Goal: Task Accomplishment & Management: Use online tool/utility

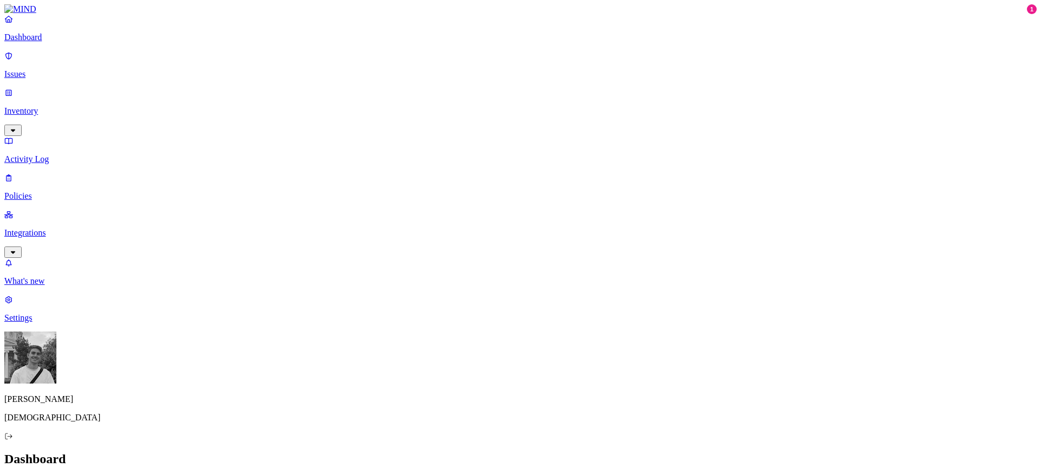
click at [29, 323] on p "Settings" at bounding box center [520, 318] width 1032 height 10
click at [155, 474] on p "Known entities" at bounding box center [520, 483] width 1032 height 10
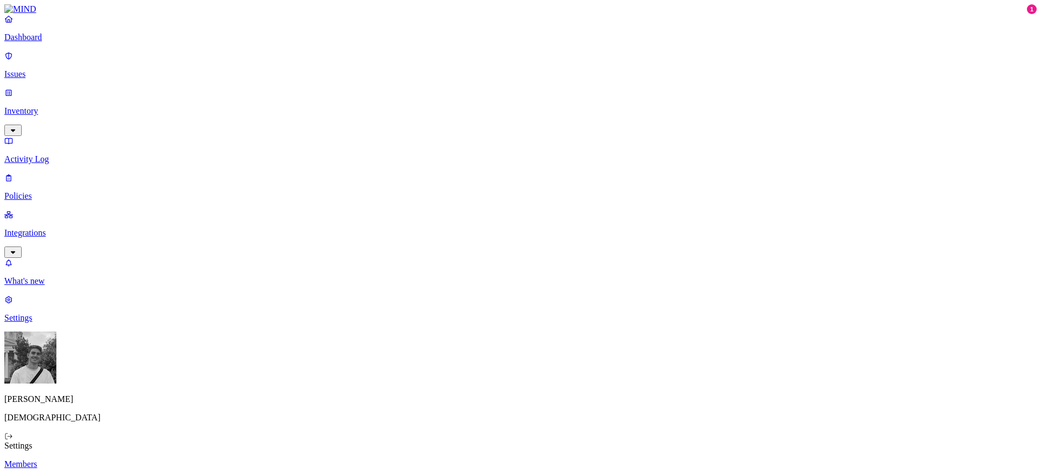
click at [72, 228] on p "Integrations" at bounding box center [520, 233] width 1032 height 10
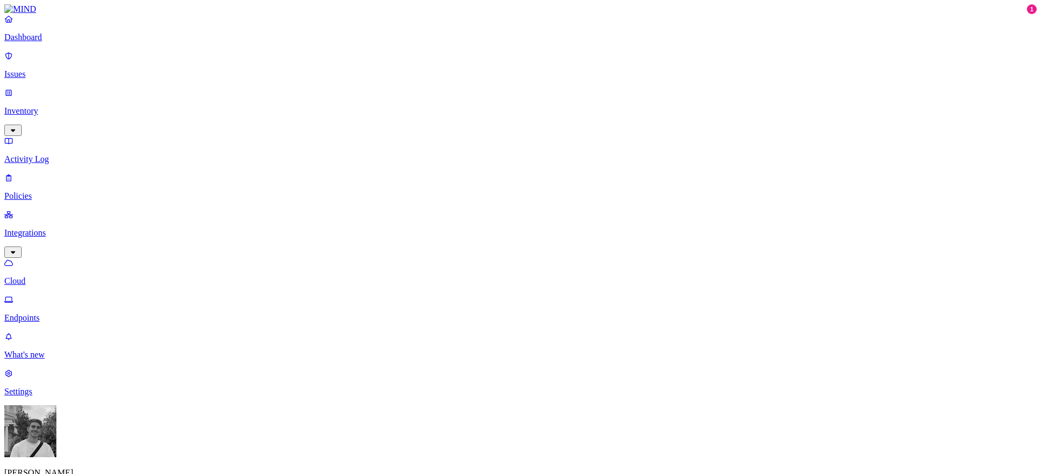
click at [30, 397] on link "Settings" at bounding box center [520, 383] width 1032 height 28
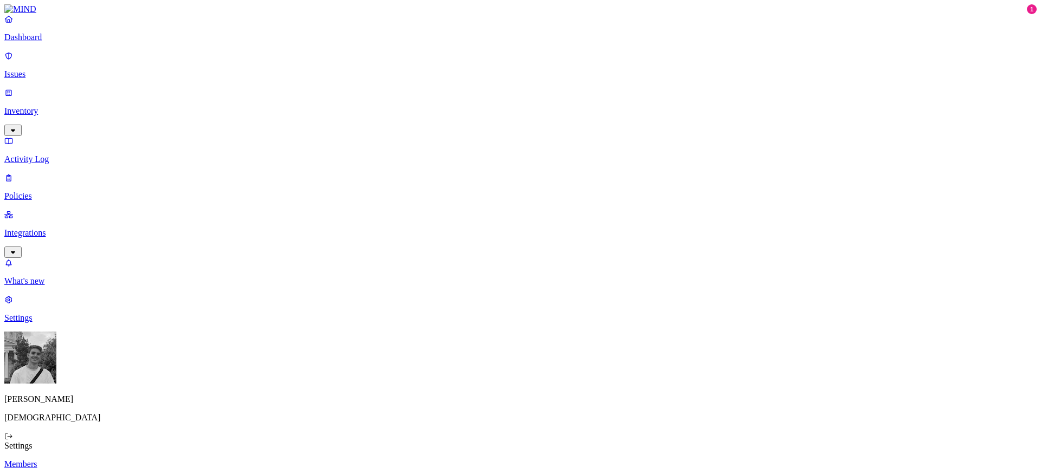
click at [55, 228] on p "Integrations" at bounding box center [520, 233] width 1032 height 10
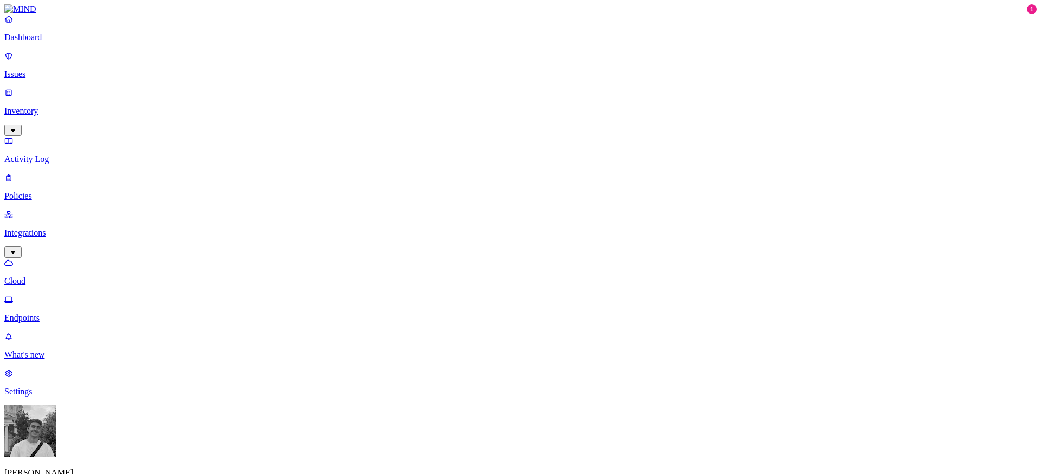
click at [65, 313] on p "Endpoints" at bounding box center [520, 318] width 1032 height 10
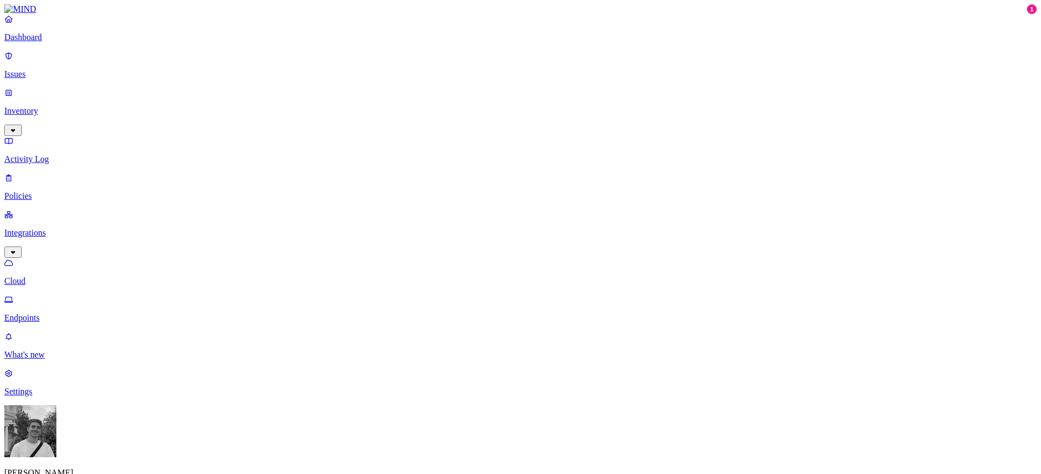
click at [23, 173] on link "Policies" at bounding box center [520, 187] width 1032 height 28
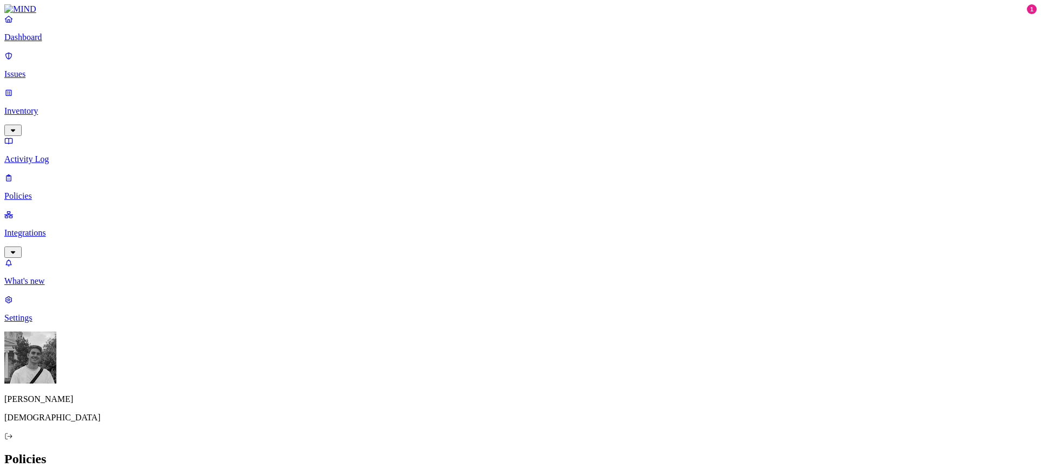
click at [44, 155] on p "Activity Log" at bounding box center [520, 160] width 1032 height 10
click at [42, 106] on p "Inventory" at bounding box center [520, 111] width 1032 height 10
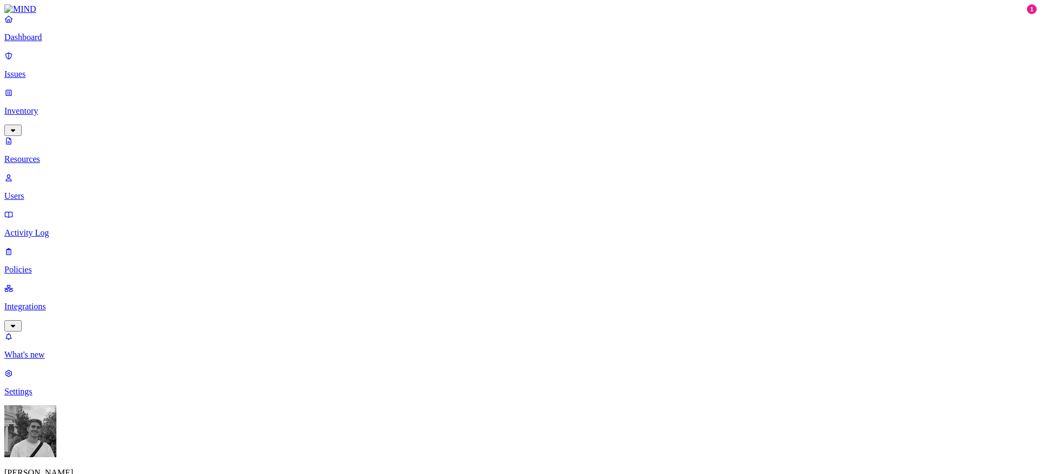
click at [39, 191] on p "Users" at bounding box center [520, 196] width 1032 height 10
click at [24, 397] on p "Settings" at bounding box center [520, 392] width 1032 height 10
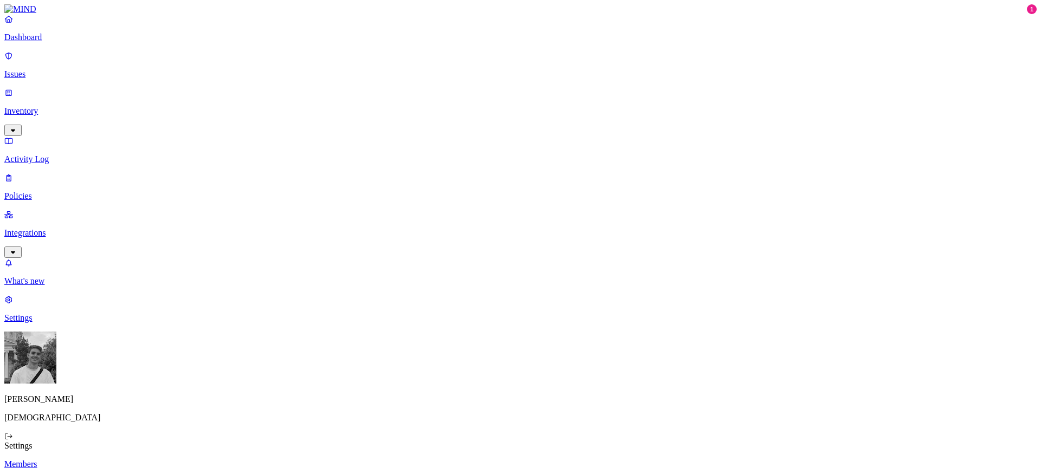
click at [165, 474] on p "Known entities" at bounding box center [520, 483] width 1032 height 10
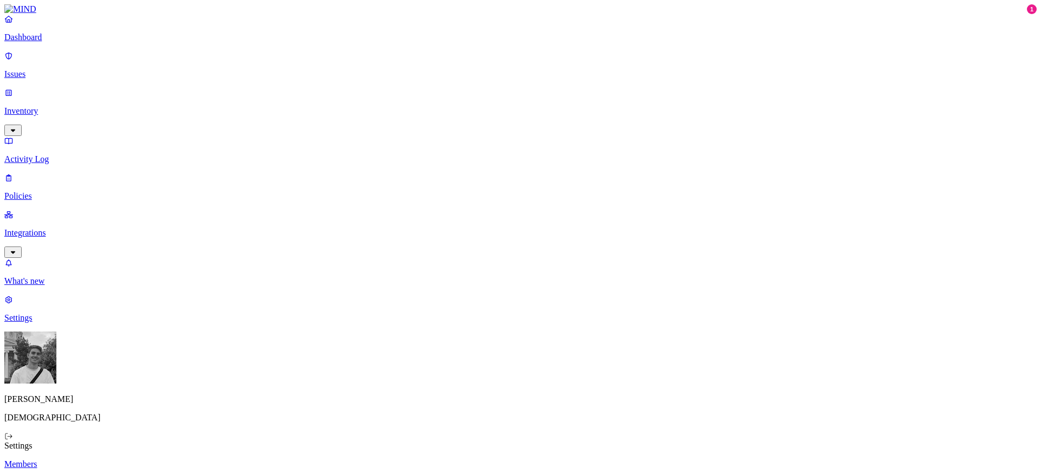
click at [76, 191] on p "Policies" at bounding box center [520, 196] width 1032 height 10
click at [48, 155] on p "Activity Log" at bounding box center [520, 160] width 1032 height 10
click at [47, 106] on p "Inventory" at bounding box center [520, 111] width 1032 height 10
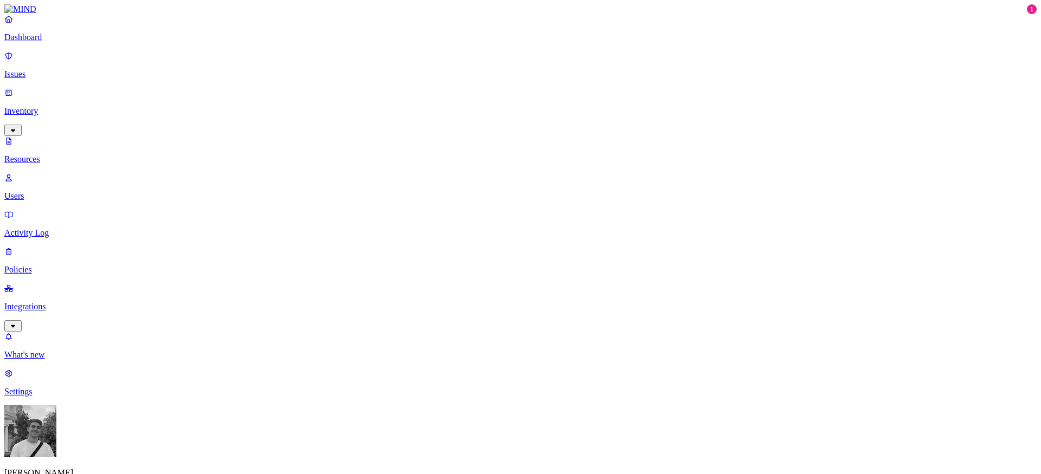
click at [43, 302] on p "Integrations" at bounding box center [520, 307] width 1032 height 10
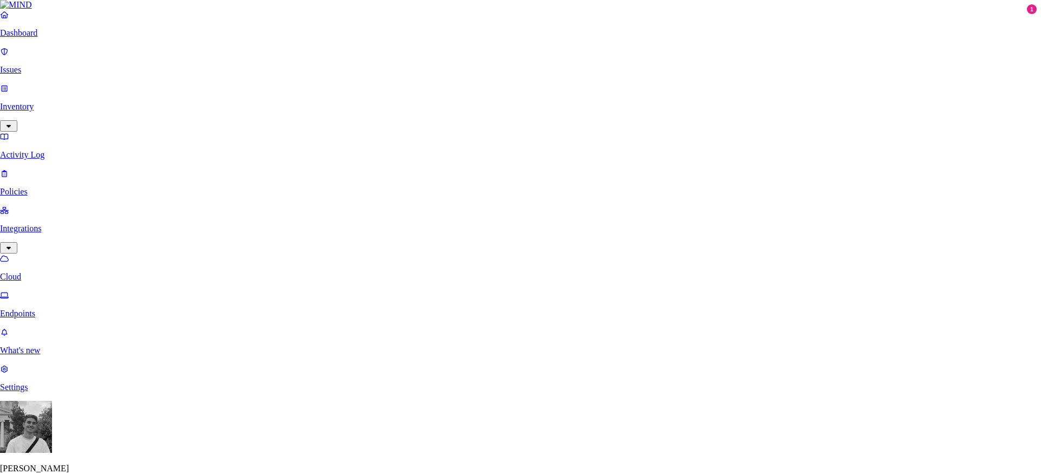
scroll to position [52, 0]
